Goal: Information Seeking & Learning: Learn about a topic

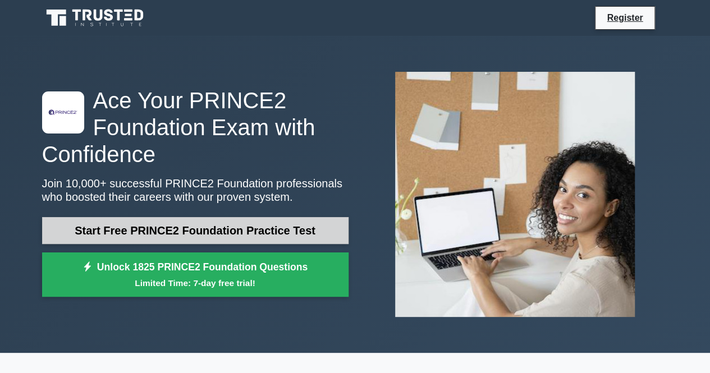
click at [238, 227] on link "Start Free PRINCE2 Foundation Practice Test" at bounding box center [195, 230] width 307 height 27
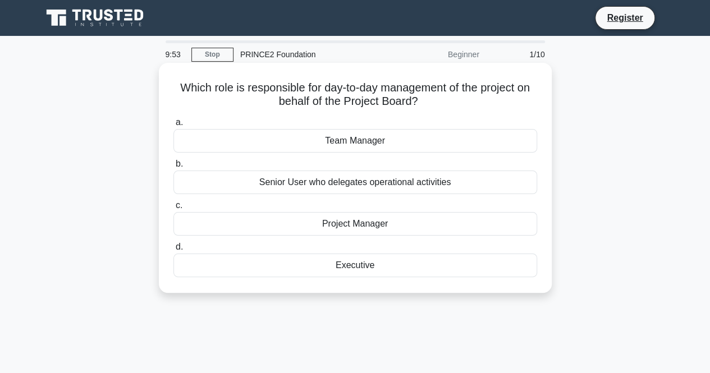
click at [352, 229] on div "Project Manager" at bounding box center [356, 224] width 364 height 24
click at [174, 209] on input "c. Project Manager" at bounding box center [174, 205] width 0 height 7
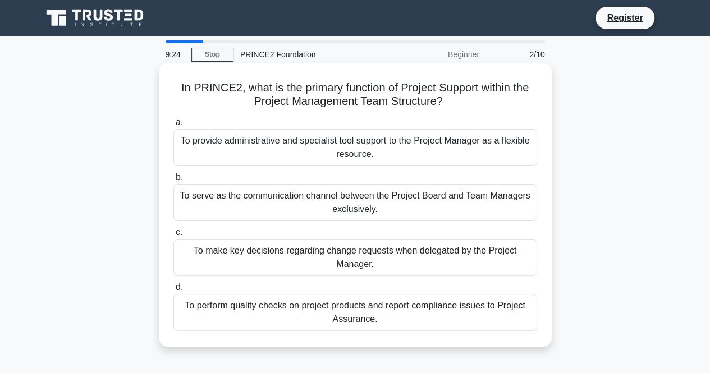
click at [362, 150] on div "To provide administrative and specialist tool support to the Project Manager as…" at bounding box center [356, 147] width 364 height 37
click at [174, 126] on input "a. To provide administrative and specialist tool support to the Project Manager…" at bounding box center [174, 122] width 0 height 7
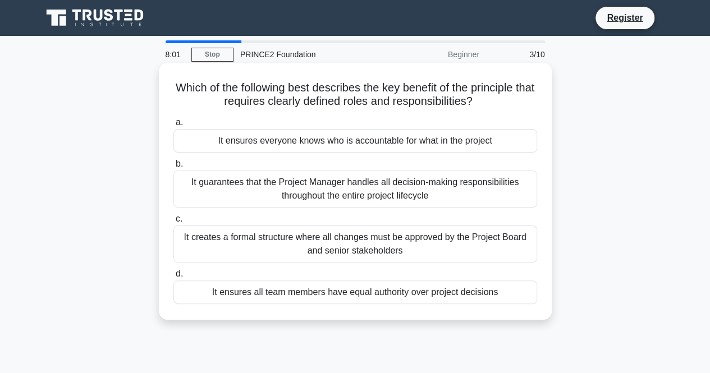
click at [233, 143] on div "It ensures everyone knows who is accountable for what in the project" at bounding box center [356, 141] width 364 height 24
click at [174, 126] on input "a. It ensures everyone knows who is accountable for what in the project" at bounding box center [174, 122] width 0 height 7
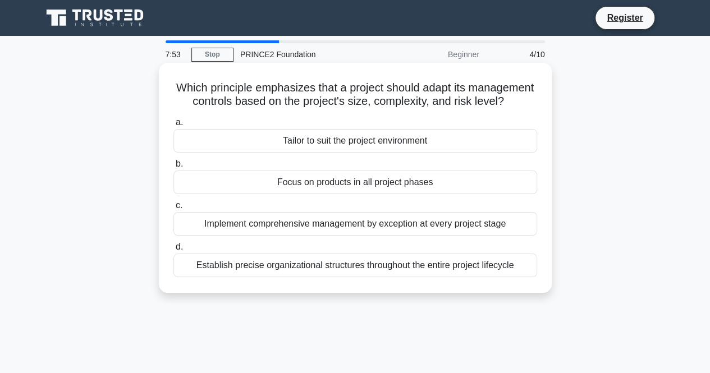
click at [320, 153] on div "Tailor to suit the project environment" at bounding box center [356, 141] width 364 height 24
click at [174, 126] on input "a. Tailor to suit the project environment" at bounding box center [174, 122] width 0 height 7
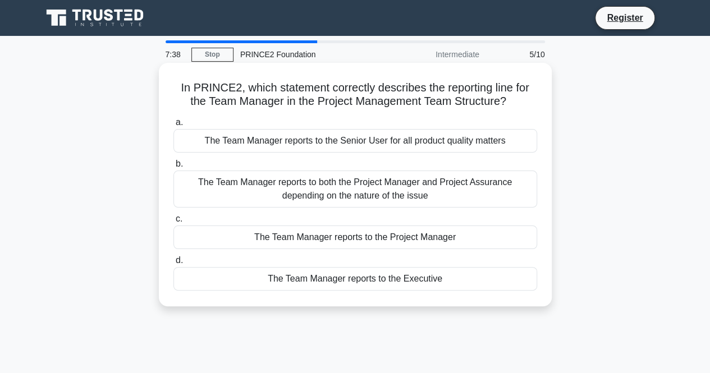
click at [348, 244] on div "The Team Manager reports to the Project Manager" at bounding box center [356, 238] width 364 height 24
click at [174, 223] on input "c. The Team Manager reports to the Project Manager" at bounding box center [174, 219] width 0 height 7
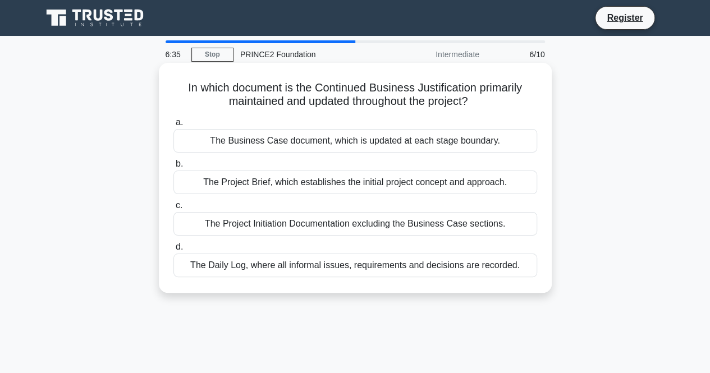
click at [306, 225] on div "The Project Initiation Documentation excluding the Business Case sections." at bounding box center [356, 224] width 364 height 24
click at [174, 209] on input "c. The Project Initiation Documentation excluding the Business Case sections." at bounding box center [174, 205] width 0 height 7
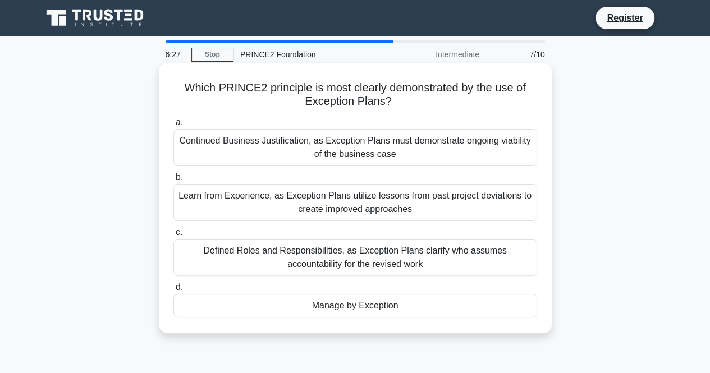
click at [341, 311] on div "Manage by Exception" at bounding box center [356, 306] width 364 height 24
click at [174, 291] on input "d. Manage by Exception" at bounding box center [174, 287] width 0 height 7
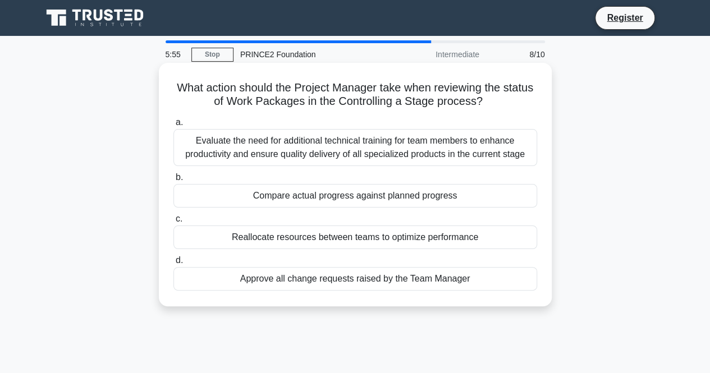
click at [406, 196] on div "Compare actual progress against planned progress" at bounding box center [356, 196] width 364 height 24
click at [174, 181] on input "b. Compare actual progress against planned progress" at bounding box center [174, 177] width 0 height 7
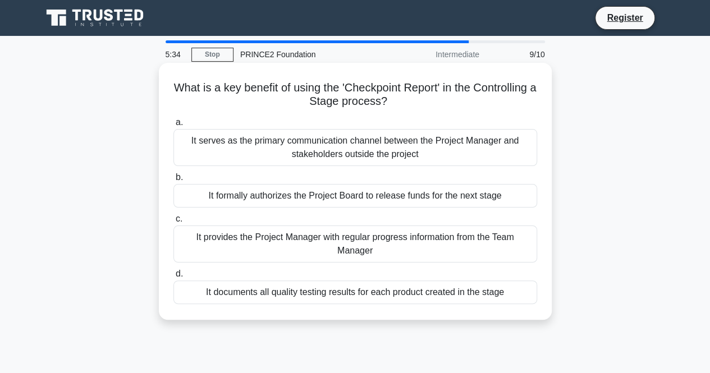
click at [338, 240] on div "It provides the Project Manager with regular progress information from the Team…" at bounding box center [356, 244] width 364 height 37
click at [174, 223] on input "c. It provides the Project Manager with regular progress information from the T…" at bounding box center [174, 219] width 0 height 7
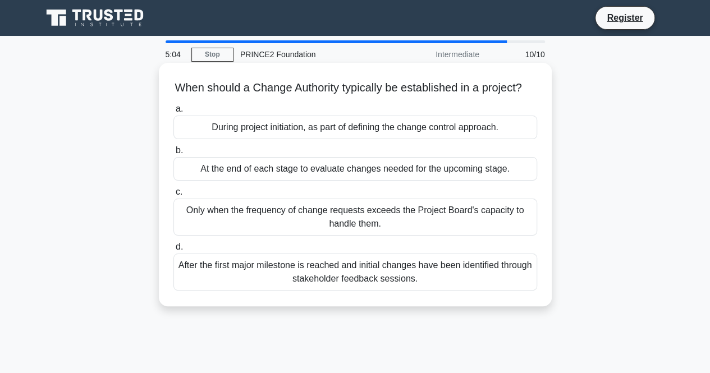
click at [331, 284] on div "After the first major milestone is reached and initial changes have been identi…" at bounding box center [356, 272] width 364 height 37
click at [174, 251] on input "d. After the first major milestone is reached and initial changes have been ide…" at bounding box center [174, 247] width 0 height 7
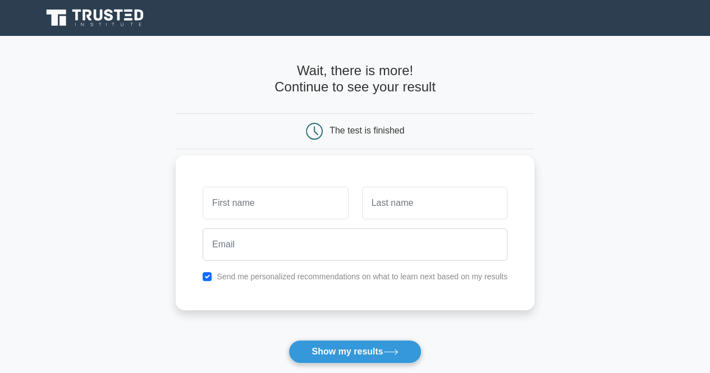
click at [293, 204] on input "text" at bounding box center [275, 203] width 145 height 33
type input "Liann Ann"
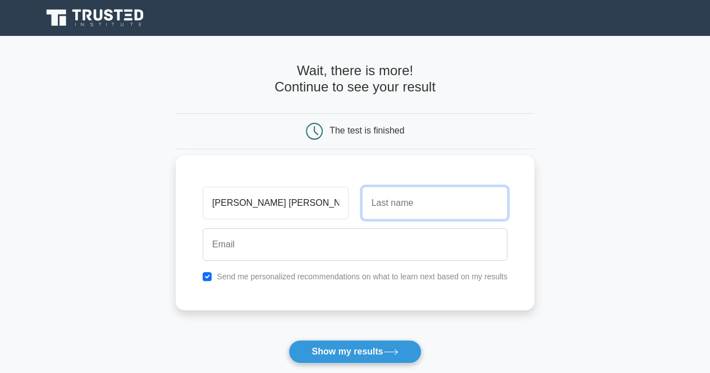
click at [414, 213] on input "text" at bounding box center [434, 203] width 145 height 33
type input "Kariuki"
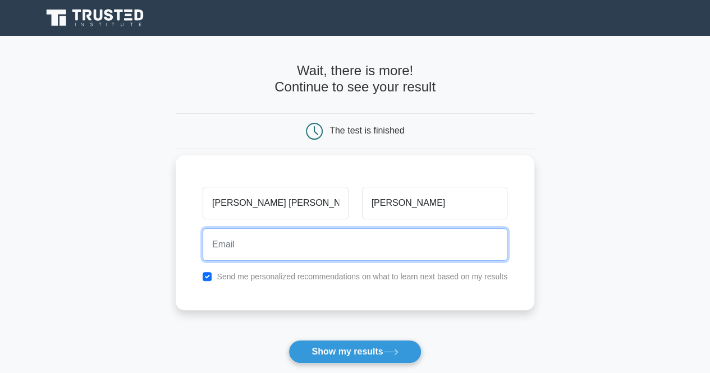
click at [379, 240] on input "email" at bounding box center [355, 245] width 305 height 33
type input "liannyawira@gmail.com"
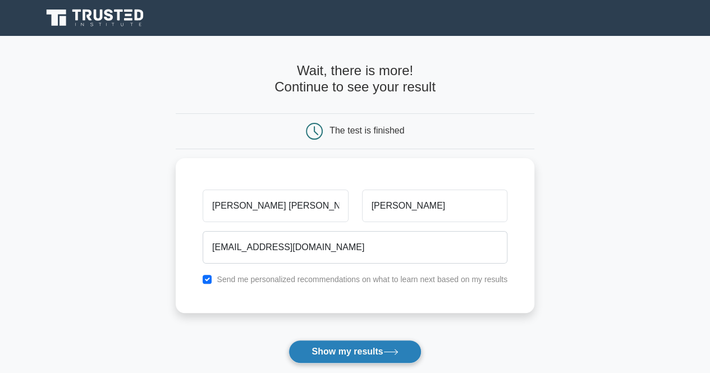
click at [346, 347] on button "Show my results" at bounding box center [355, 352] width 133 height 24
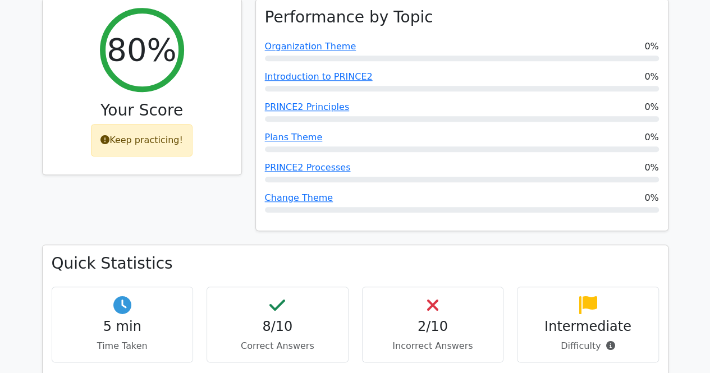
scroll to position [489, 0]
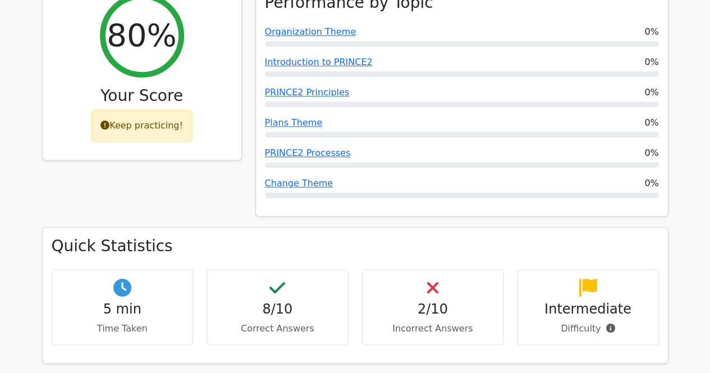
click at [443, 302] on h4 "2/10" at bounding box center [433, 310] width 123 height 16
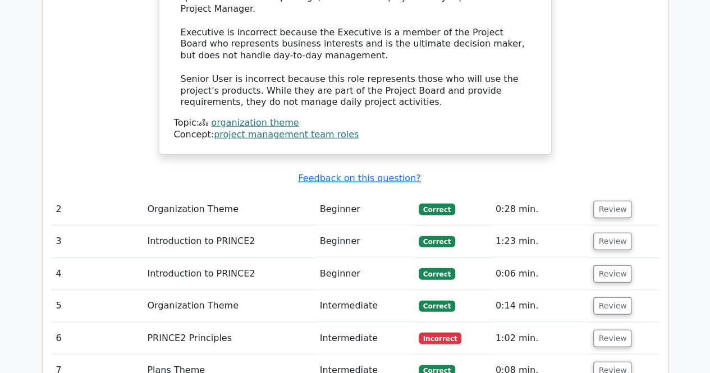
scroll to position [1313, 0]
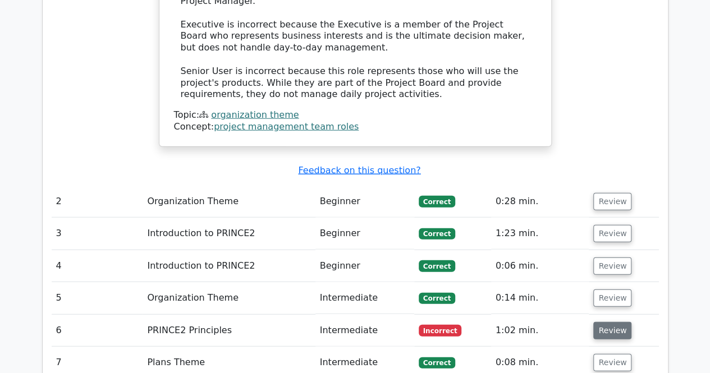
click at [611, 322] on button "Review" at bounding box center [613, 330] width 38 height 17
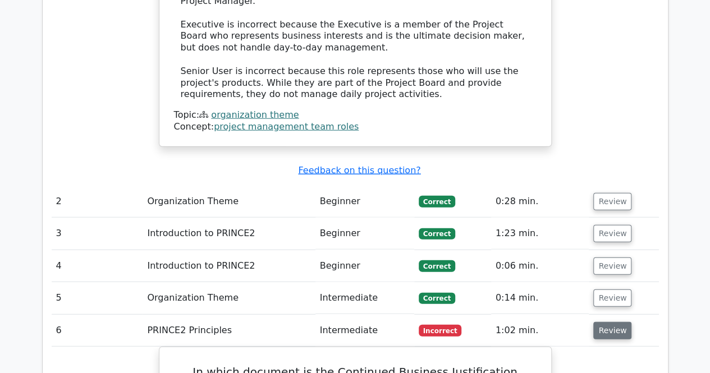
click at [611, 322] on button "Review" at bounding box center [613, 330] width 38 height 17
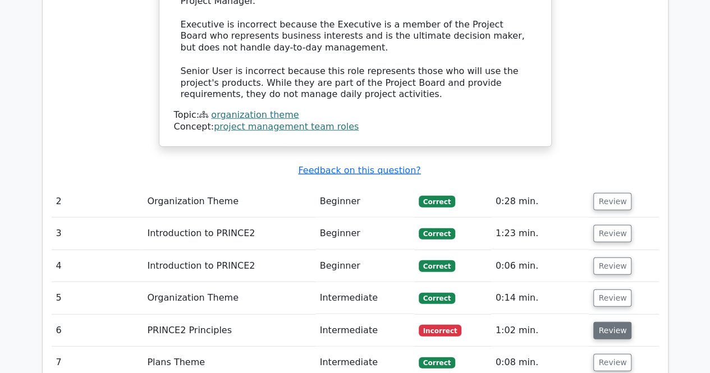
click at [611, 322] on button "Review" at bounding box center [613, 330] width 38 height 17
click at [621, 322] on button "Review" at bounding box center [613, 330] width 38 height 17
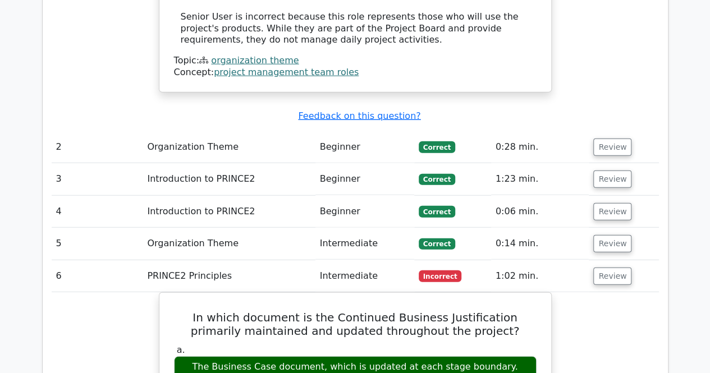
scroll to position [1374, 0]
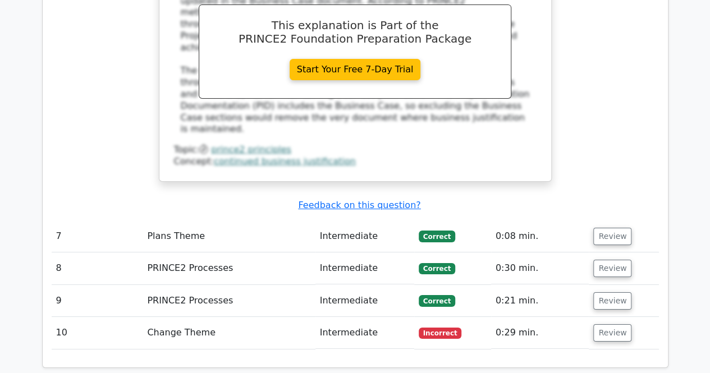
scroll to position [1940, 0]
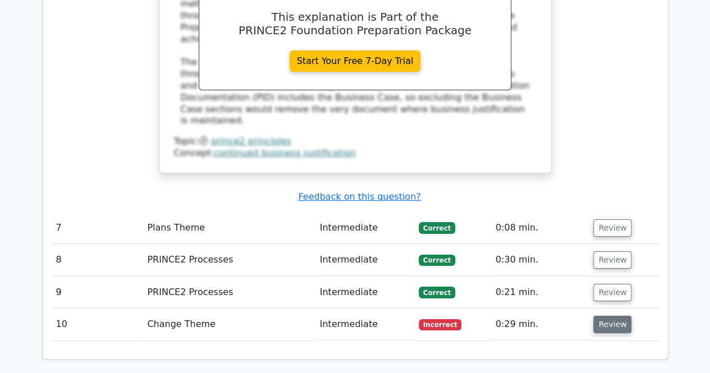
click at [617, 316] on button "Review" at bounding box center [613, 324] width 38 height 17
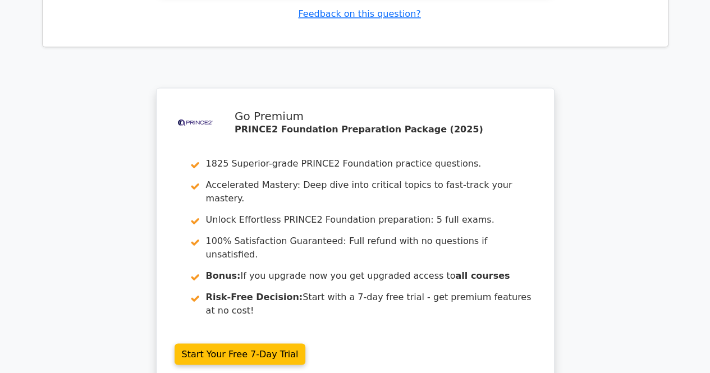
scroll to position [2883, 0]
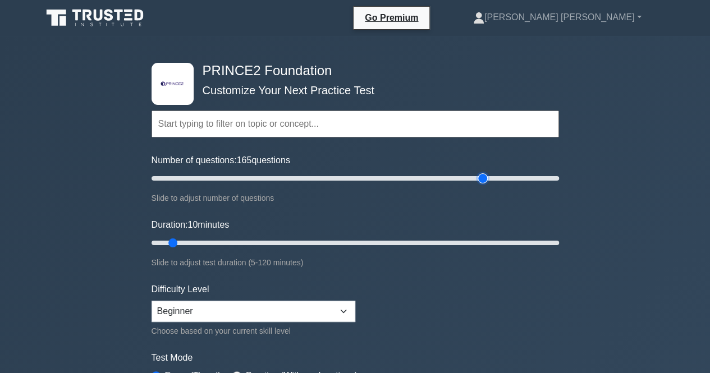
click at [488, 177] on input "Number of questions: 165 questions" at bounding box center [356, 178] width 408 height 13
type input "195"
click at [547, 179] on input "Number of questions: 195 questions" at bounding box center [356, 178] width 408 height 13
click at [539, 241] on input "Duration: 115 minutes" at bounding box center [356, 242] width 408 height 13
type input "65"
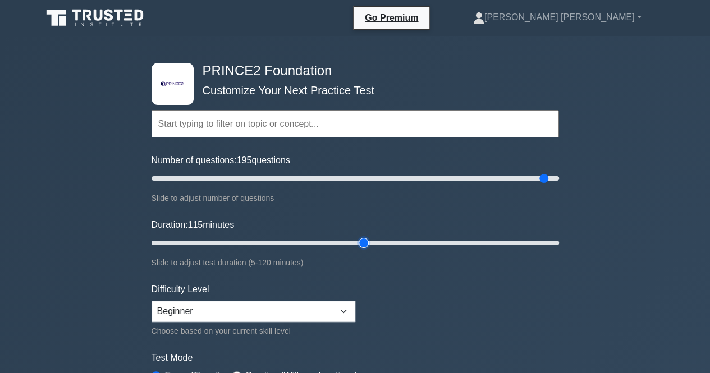
click at [356, 241] on input "Duration: 115 minutes" at bounding box center [356, 242] width 408 height 13
click at [344, 307] on select "Beginner Intermediate Expert" at bounding box center [254, 311] width 204 height 21
select select "intermediate"
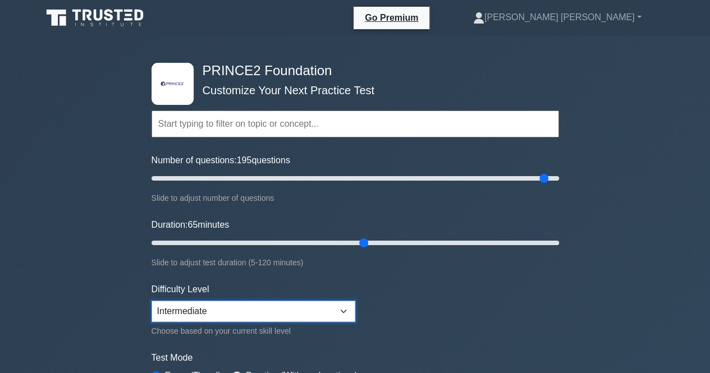
click at [152, 301] on select "Beginner Intermediate Expert" at bounding box center [254, 311] width 204 height 21
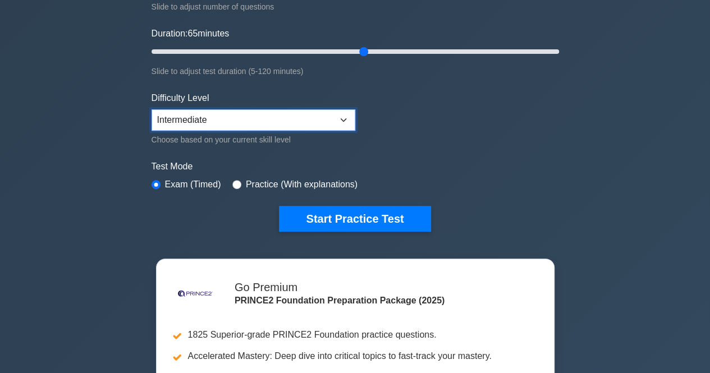
scroll to position [194, 0]
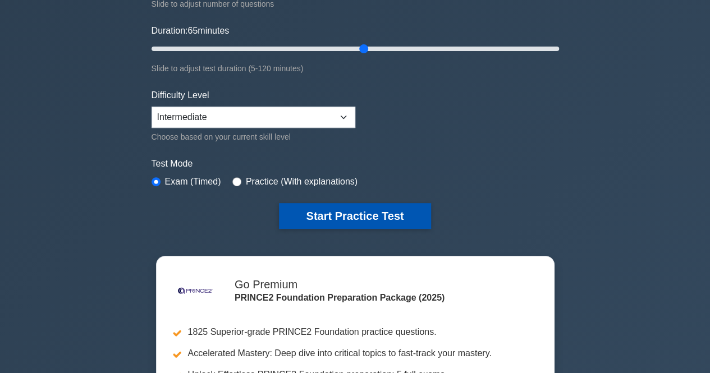
click at [349, 206] on button "Start Practice Test" at bounding box center [355, 216] width 152 height 26
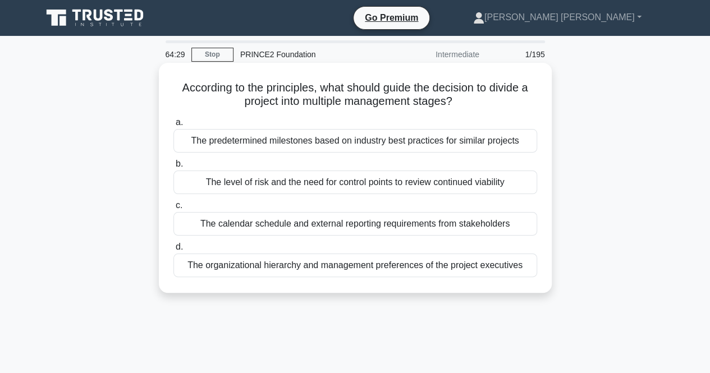
click at [339, 149] on div "The predetermined milestones based on industry best practices for similar proje…" at bounding box center [356, 141] width 364 height 24
click at [174, 126] on input "a. The predetermined milestones based on industry best practices for similar pr…" at bounding box center [174, 122] width 0 height 7
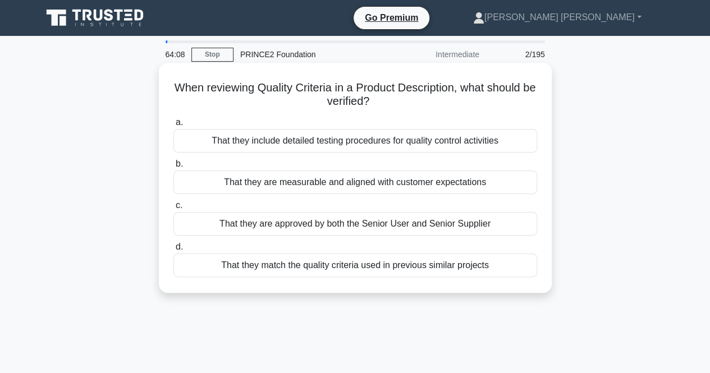
click at [333, 188] on div "That they are measurable and aligned with customer expectations" at bounding box center [356, 183] width 364 height 24
click at [174, 168] on input "b. That they are measurable and aligned with customer expectations" at bounding box center [174, 164] width 0 height 7
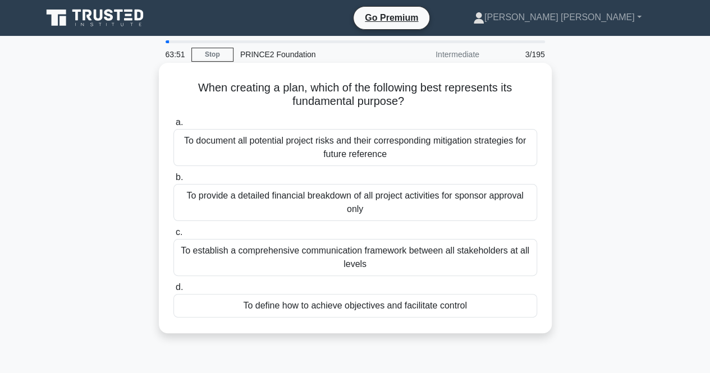
click at [371, 309] on div "To define how to achieve objectives and facilitate control" at bounding box center [356, 306] width 364 height 24
click at [174, 291] on input "d. To define how to achieve objectives and facilitate control" at bounding box center [174, 287] width 0 height 7
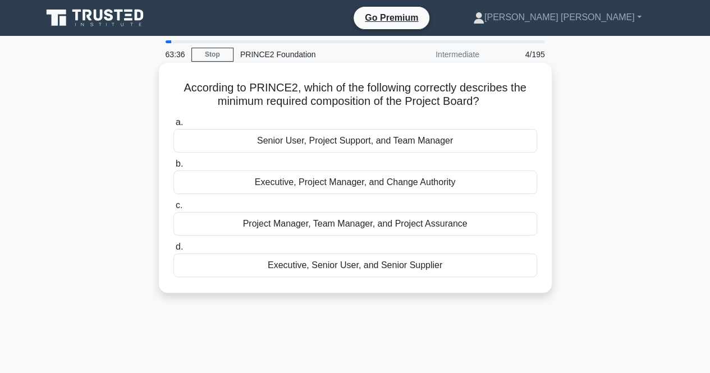
click at [415, 263] on div "Executive, Senior User, and Senior Supplier" at bounding box center [356, 266] width 364 height 24
click at [174, 251] on input "d. Executive, Senior User, and Senior Supplier" at bounding box center [174, 247] width 0 height 7
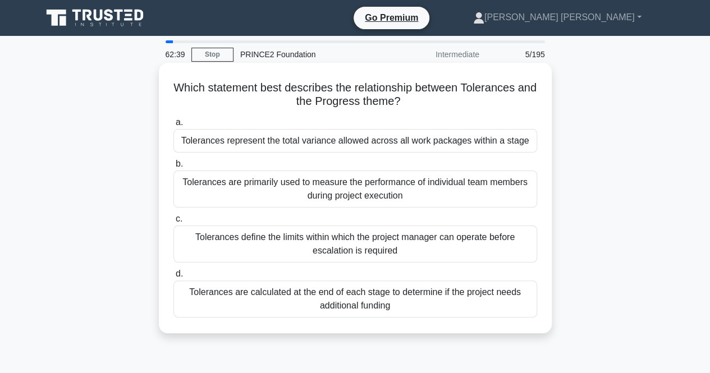
click at [391, 248] on div "Tolerances define the limits within which the project manager can operate befor…" at bounding box center [356, 244] width 364 height 37
click at [174, 223] on input "c. Tolerances define the limits within which the project manager can operate be…" at bounding box center [174, 219] width 0 height 7
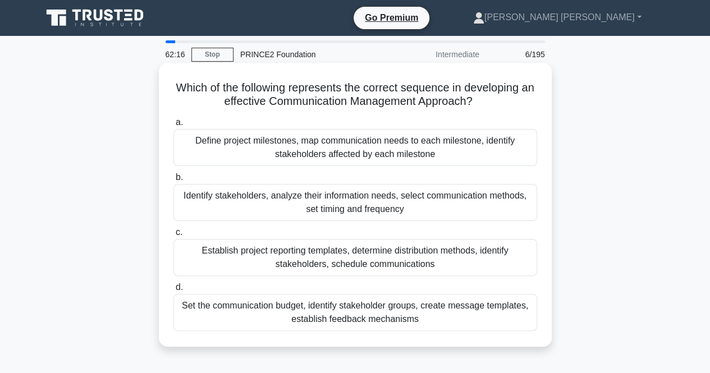
click at [401, 213] on div "Identify stakeholders, analyze their information needs, select communication me…" at bounding box center [356, 202] width 364 height 37
click at [174, 181] on input "b. Identify stakeholders, analyze their information needs, select communication…" at bounding box center [174, 177] width 0 height 7
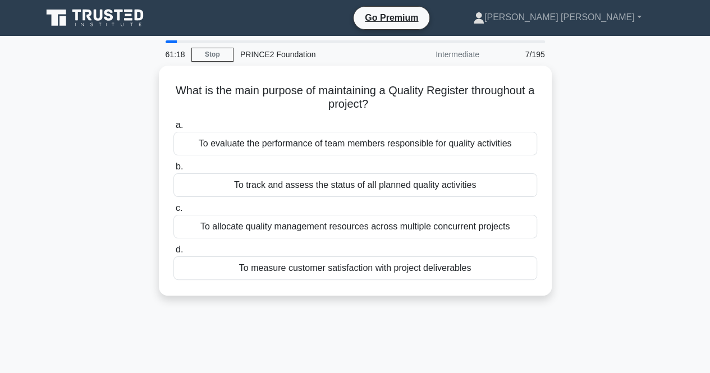
click at [266, 343] on div "61:18 Stop PRINCE2 Foundation Intermediate 7/195 What is the main purpose of ma…" at bounding box center [355, 321] width 640 height 562
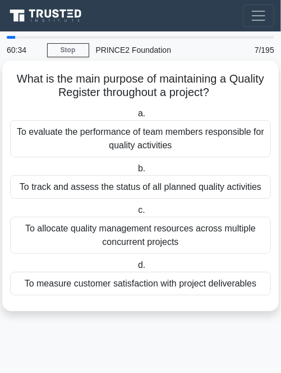
click at [166, 284] on div "To measure customer satisfaction with project deliverables" at bounding box center [140, 284] width 261 height 24
click at [136, 269] on input "d. To measure customer satisfaction with project deliverables" at bounding box center [136, 265] width 0 height 7
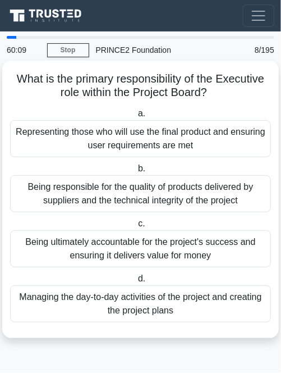
click at [193, 254] on div "Being ultimately accountable for the project's success and ensuring it delivers…" at bounding box center [140, 248] width 261 height 37
click at [136, 227] on input "c. Being ultimately accountable for the project's success and ensuring it deliv…" at bounding box center [136, 223] width 0 height 7
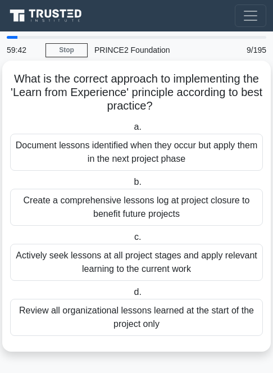
click at [188, 217] on div "Create a comprehensive lessons log at project closure to benefit future projects" at bounding box center [136, 207] width 253 height 37
click at [131, 186] on input "b. Create a comprehensive lessons log at project closure to benefit future proj…" at bounding box center [131, 182] width 0 height 7
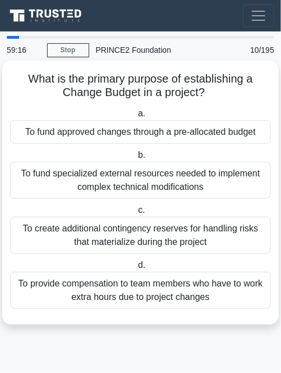
click at [155, 138] on div "To fund approved changes through a pre-allocated budget" at bounding box center [140, 132] width 261 height 24
click at [136, 117] on input "a. To fund approved changes through a pre-allocated budget" at bounding box center [136, 113] width 0 height 7
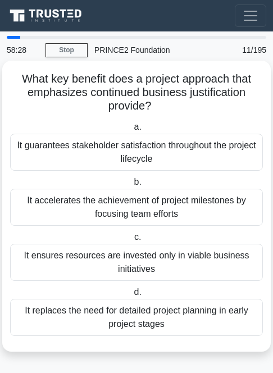
click at [209, 157] on div "It guarantees stakeholder satisfaction throughout the project lifecycle" at bounding box center [136, 152] width 253 height 37
click at [131, 131] on input "a. It guarantees stakeholder satisfaction throughout the project lifecycle" at bounding box center [131, 127] width 0 height 7
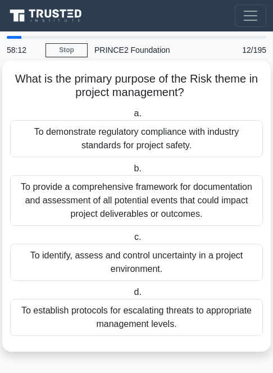
click at [182, 267] on div "To identify, assess and control uncertainty in a project environment." at bounding box center [136, 262] width 253 height 37
click at [132, 241] on input "c. To identify, assess and control uncertainty in a project environment." at bounding box center [132, 237] width 0 height 7
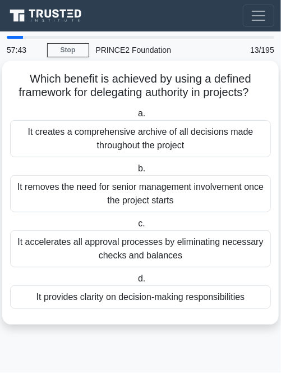
click at [164, 304] on div "It provides clarity on decision-making responsibilities" at bounding box center [140, 297] width 261 height 24
click at [136, 283] on input "d. It provides clarity on decision-making responsibilities" at bounding box center [136, 278] width 0 height 7
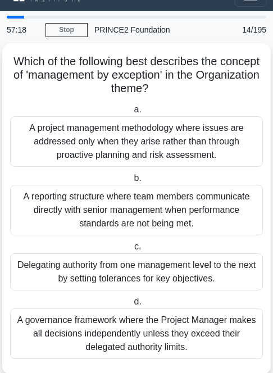
scroll to position [22, 0]
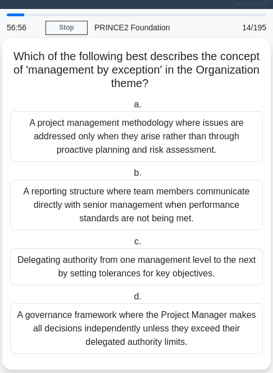
click at [183, 275] on div "Delegating authority from one management level to the next by setting tolerance…" at bounding box center [136, 266] width 253 height 37
click at [132, 245] on input "c. Delegating authority from one management level to the next by setting tolera…" at bounding box center [132, 241] width 0 height 7
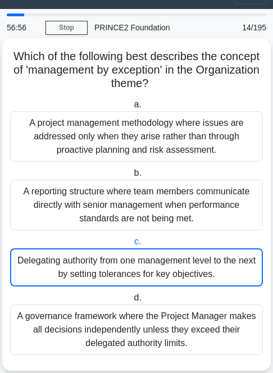
scroll to position [0, 0]
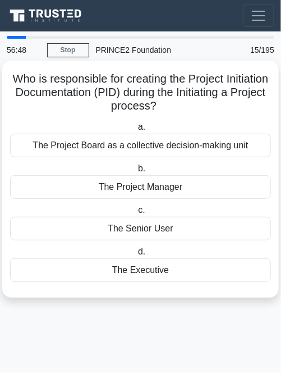
click at [186, 188] on div "The Project Manager" at bounding box center [140, 187] width 261 height 24
click at [136, 172] on input "b. The Project Manager" at bounding box center [136, 168] width 0 height 7
